Goal: Navigation & Orientation: Find specific page/section

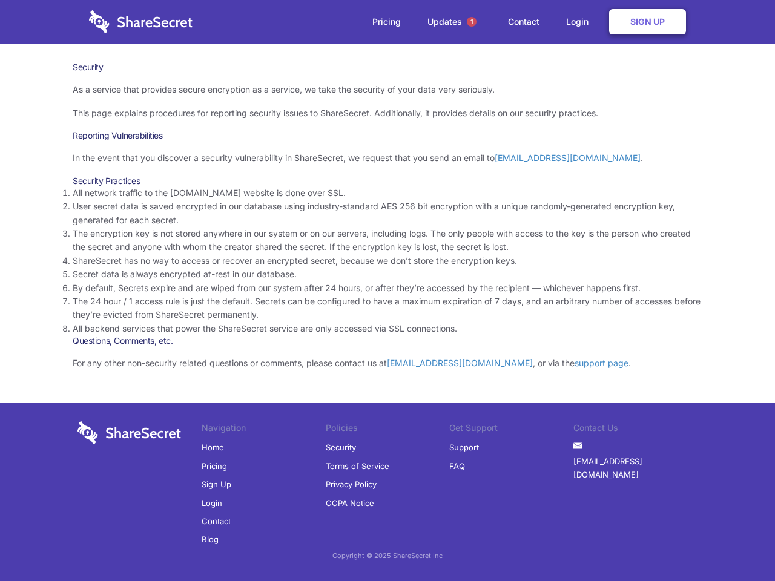
click at [388, 291] on li "By default, Secrets expire and are wiped from our system after 24 hours, or aft…" at bounding box center [388, 288] width 630 height 13
click at [472, 22] on span "1" at bounding box center [472, 22] width 10 height 10
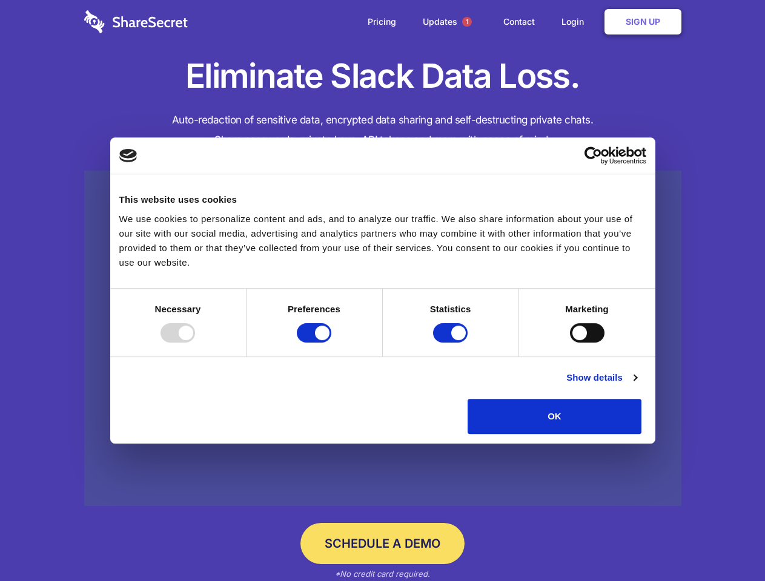
click at [195, 343] on div at bounding box center [178, 332] width 35 height 19
click at [331, 343] on input "Preferences" at bounding box center [314, 332] width 35 height 19
checkbox input "false"
click at [452, 343] on input "Statistics" at bounding box center [450, 332] width 35 height 19
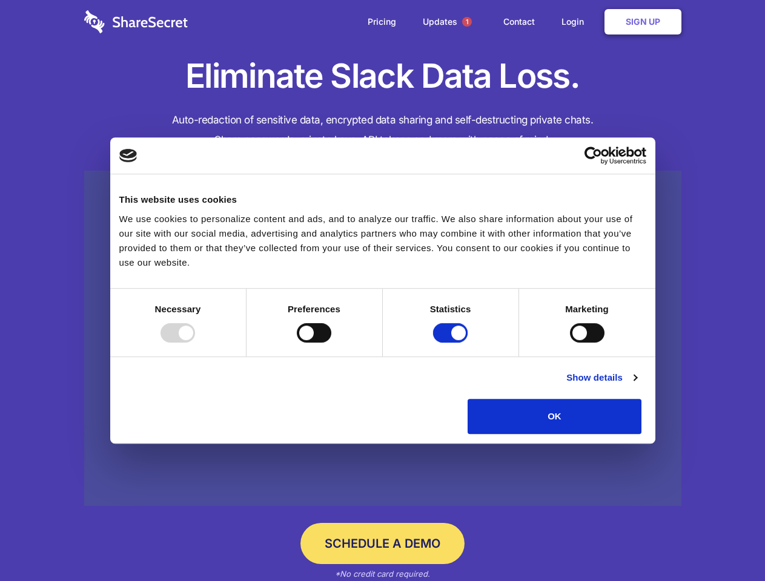
checkbox input "false"
click at [570, 343] on input "Marketing" at bounding box center [587, 332] width 35 height 19
checkbox input "true"
click at [637, 385] on link "Show details" at bounding box center [601, 378] width 70 height 15
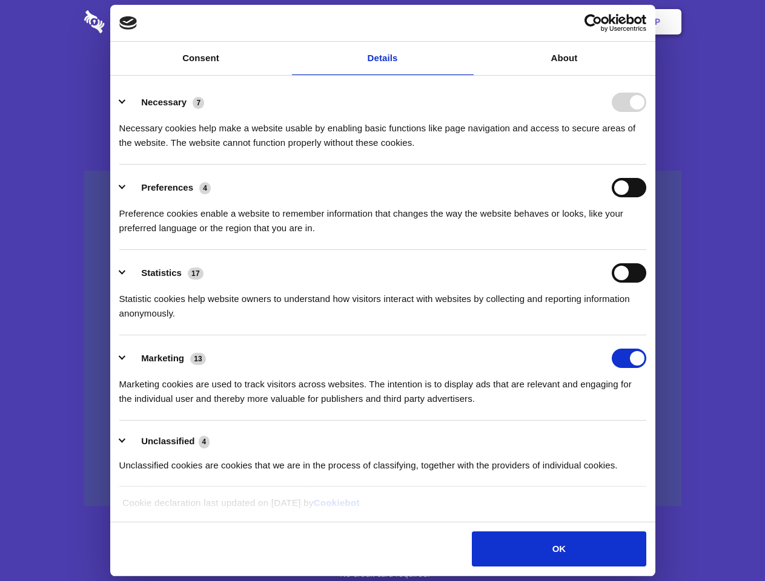
click at [646, 165] on li "Necessary 7 Necessary cookies help make a website usable by enabling basic func…" at bounding box center [382, 121] width 527 height 85
click at [466, 22] on span "1" at bounding box center [467, 22] width 10 height 10
